Goal: Task Accomplishment & Management: Complete application form

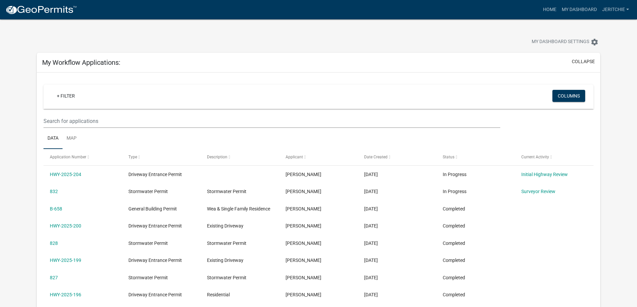
scroll to position [33, 0]
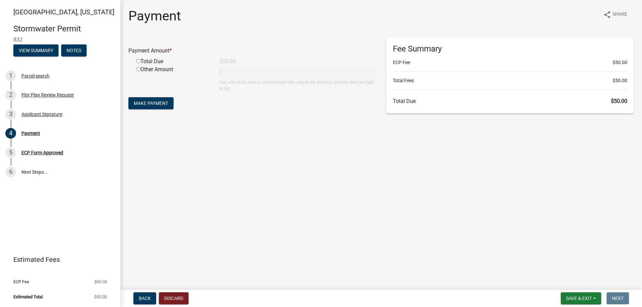
click at [141, 63] on div "Total Due" at bounding box center [172, 62] width 83 height 8
click at [139, 61] on input "radio" at bounding box center [138, 61] width 4 height 4
radio input "true"
type input "50"
click at [161, 106] on span "Make Payment" at bounding box center [151, 103] width 34 height 5
